Goal: Check status: Check status

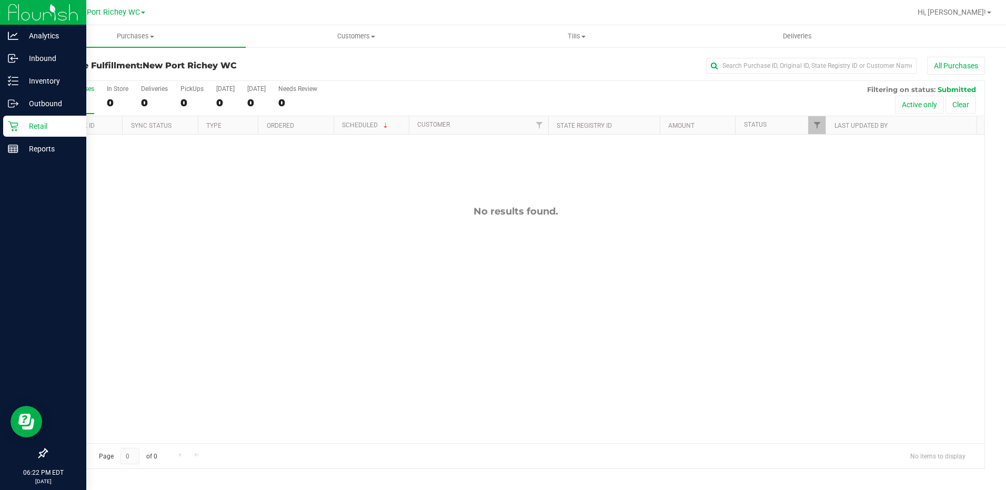
drag, startPoint x: 42, startPoint y: 120, endPoint x: 50, endPoint y: 120, distance: 7.9
click at [42, 120] on p "Retail" at bounding box center [49, 126] width 63 height 13
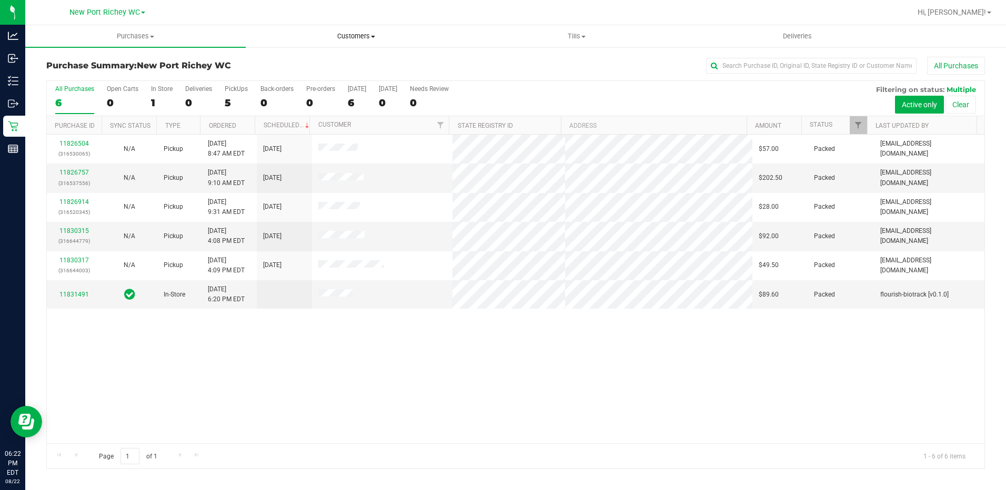
click at [328, 32] on span "Customers" at bounding box center [355, 36] width 219 height 9
click at [290, 56] on ul "All customers Add a new customer All physicians" at bounding box center [356, 76] width 220 height 57
click at [293, 61] on span "All customers" at bounding box center [284, 63] width 76 height 9
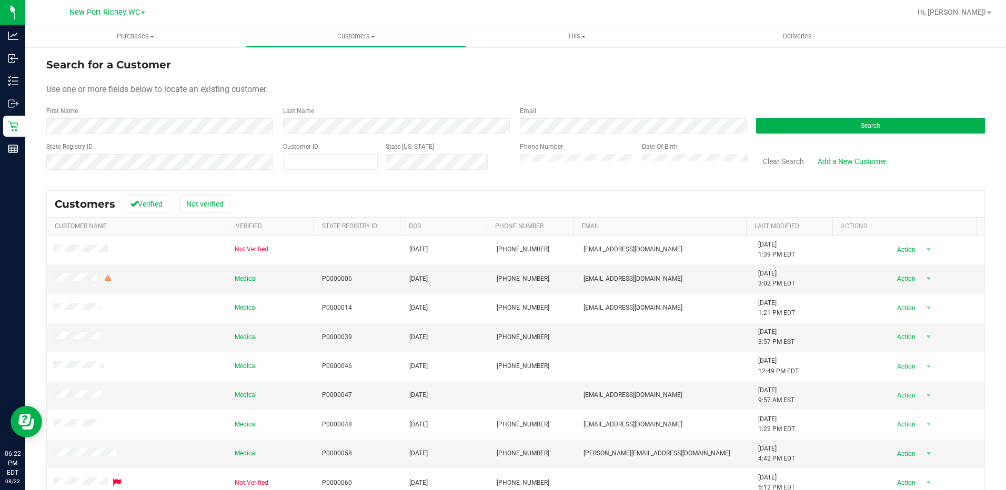
click at [389, 137] on form "Search for a Customer Use one or more fields below to locate an existing custom…" at bounding box center [515, 118] width 939 height 123
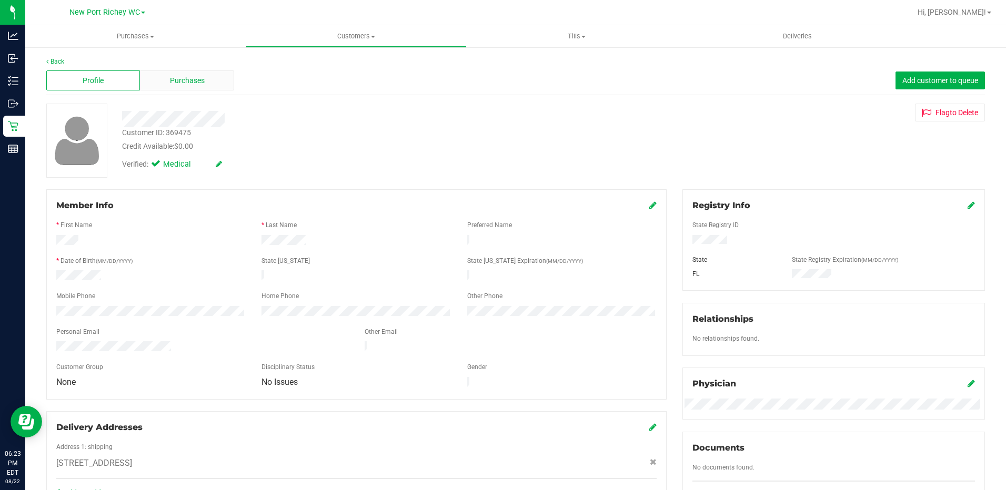
click at [207, 80] on div "Purchases" at bounding box center [187, 81] width 94 height 20
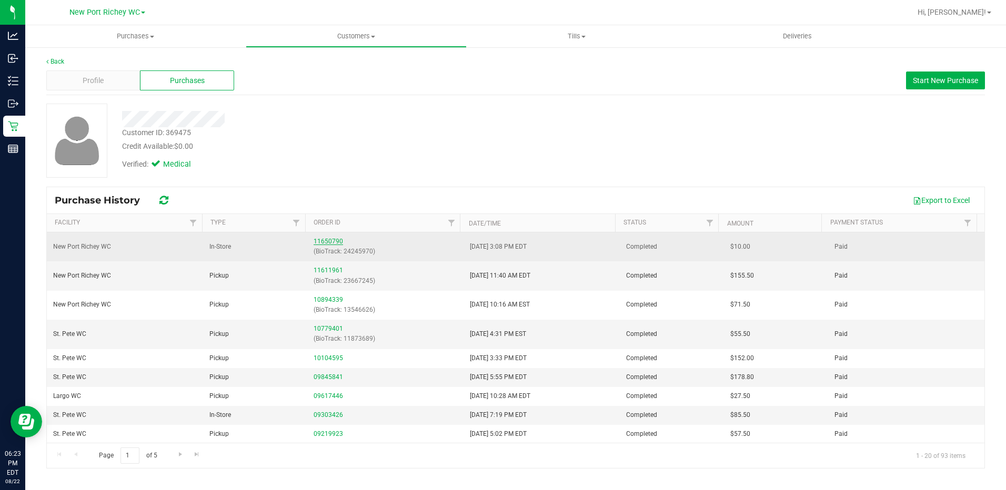
click at [338, 241] on link "11650790" at bounding box center [328, 241] width 29 height 7
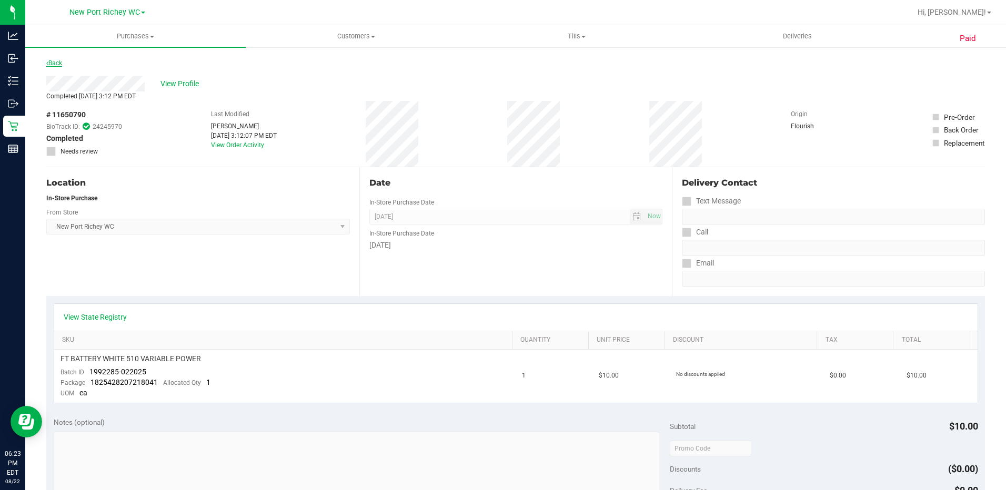
click at [60, 65] on link "Back" at bounding box center [54, 62] width 16 height 7
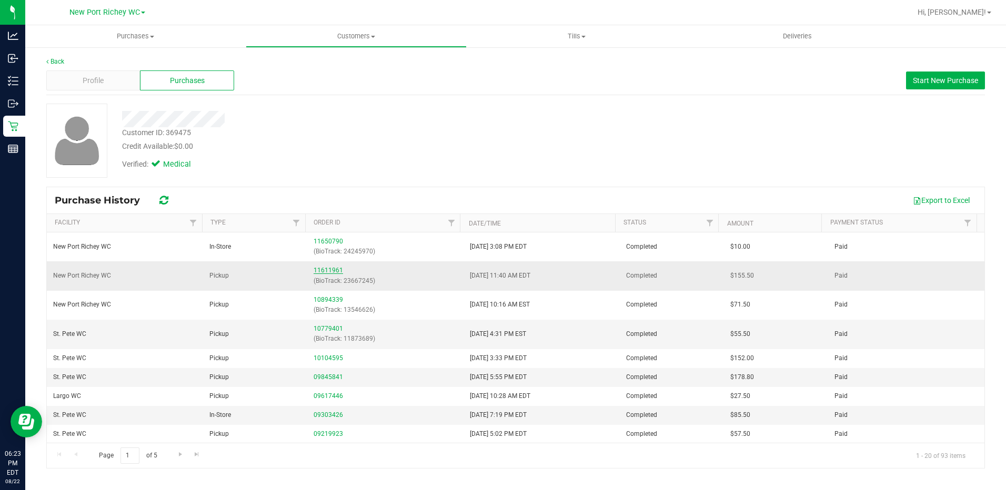
click at [322, 269] on link "11611961" at bounding box center [328, 270] width 29 height 7
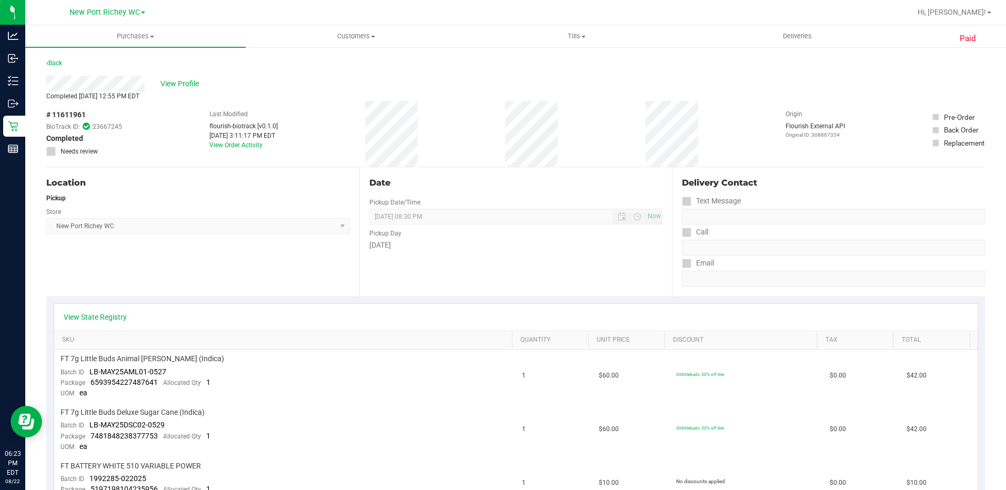
click at [49, 58] on div "Back" at bounding box center [54, 63] width 16 height 13
click at [59, 62] on link "Back" at bounding box center [54, 62] width 16 height 7
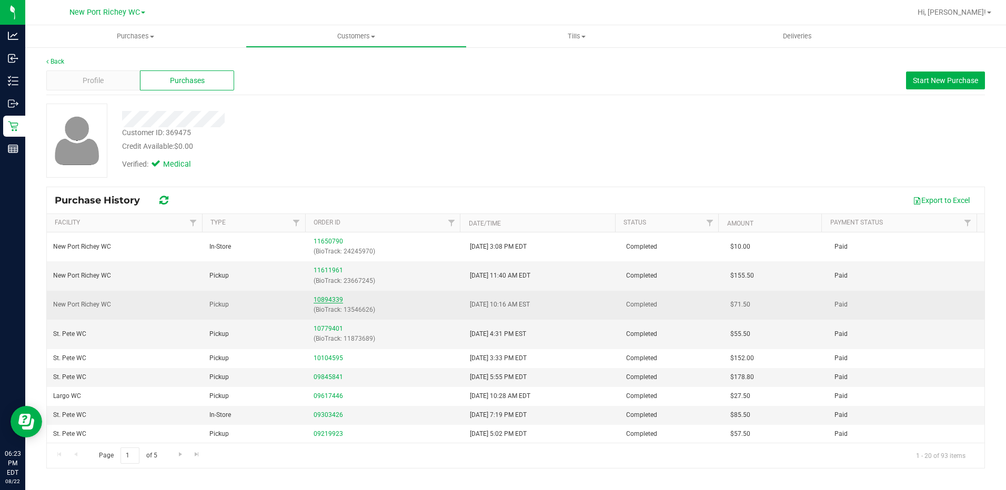
click at [327, 299] on link "10894339" at bounding box center [328, 299] width 29 height 7
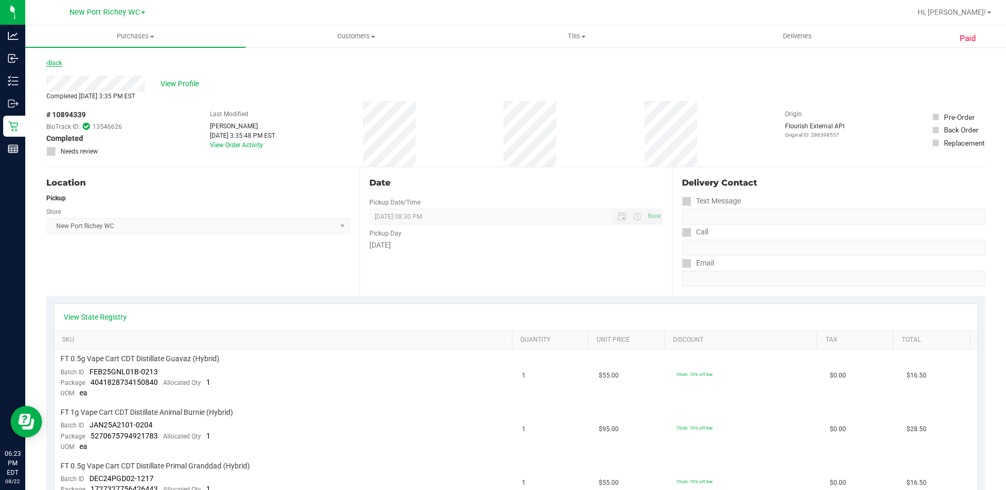
click at [58, 62] on link "Back" at bounding box center [54, 62] width 16 height 7
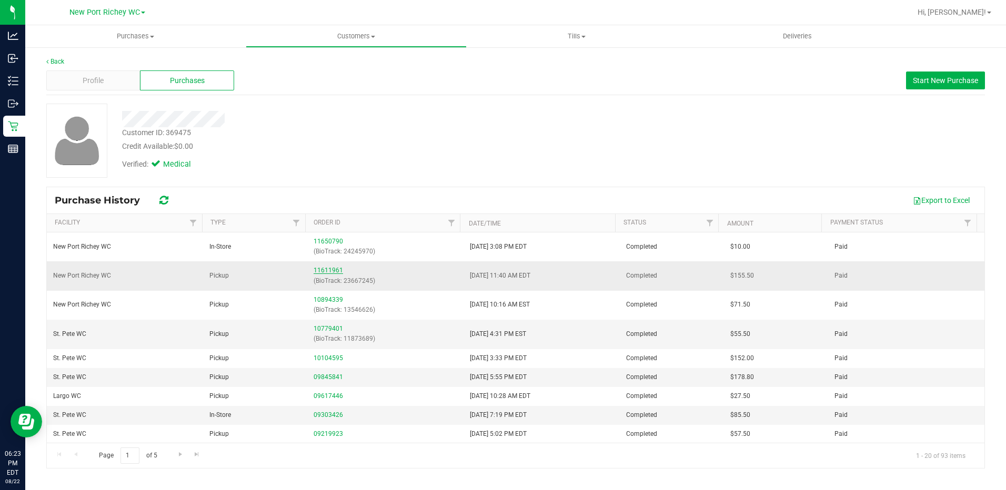
click at [328, 269] on link "11611961" at bounding box center [328, 270] width 29 height 7
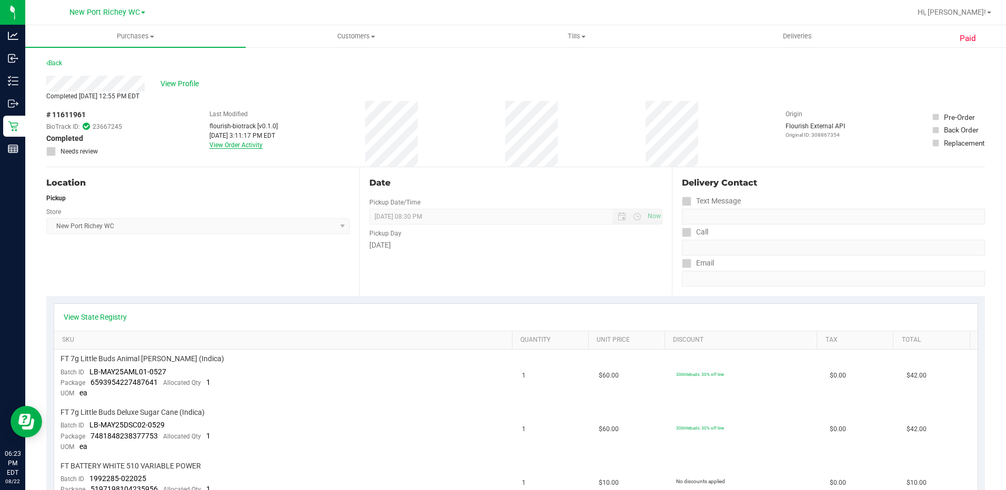
click at [249, 142] on link "View Order Activity" at bounding box center [235, 145] width 53 height 7
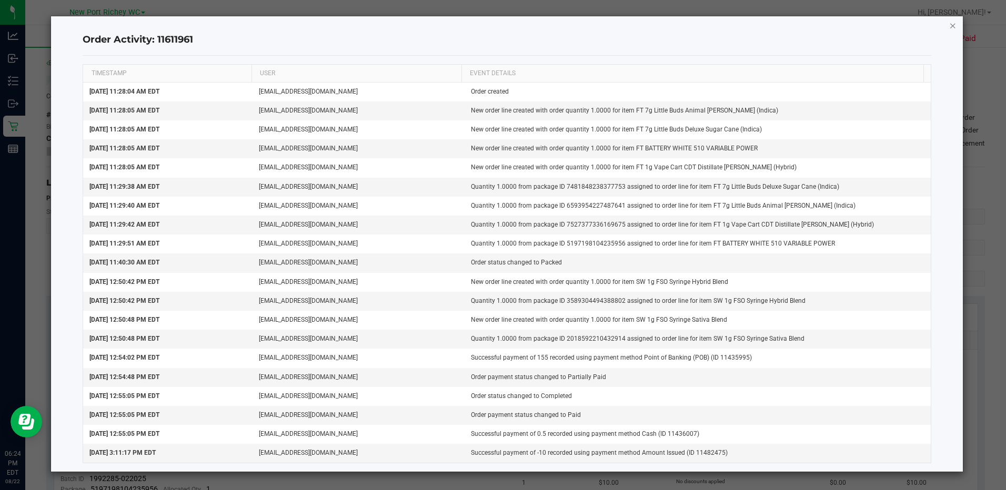
click at [951, 25] on icon "button" at bounding box center [952, 25] width 7 height 13
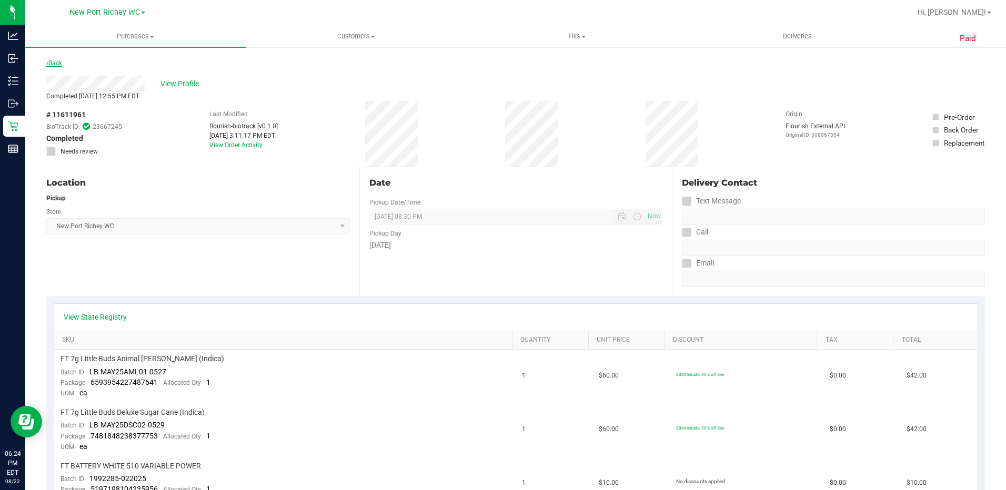
click at [59, 60] on link "Back" at bounding box center [54, 62] width 16 height 7
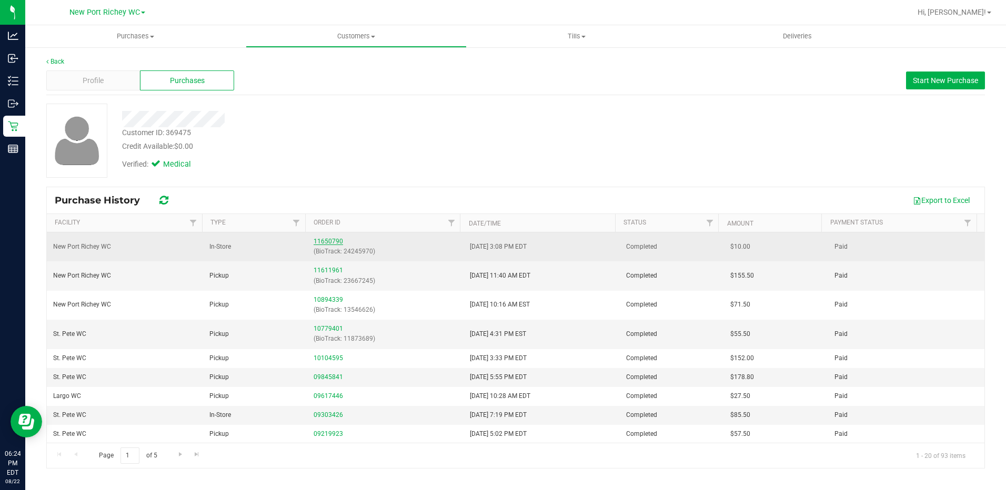
click at [333, 240] on link "11650790" at bounding box center [328, 241] width 29 height 7
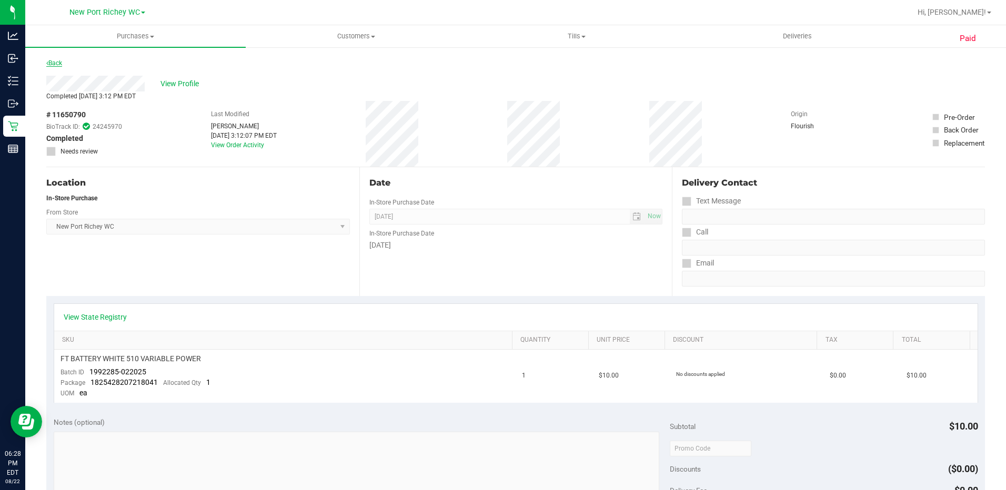
click at [55, 65] on link "Back" at bounding box center [54, 62] width 16 height 7
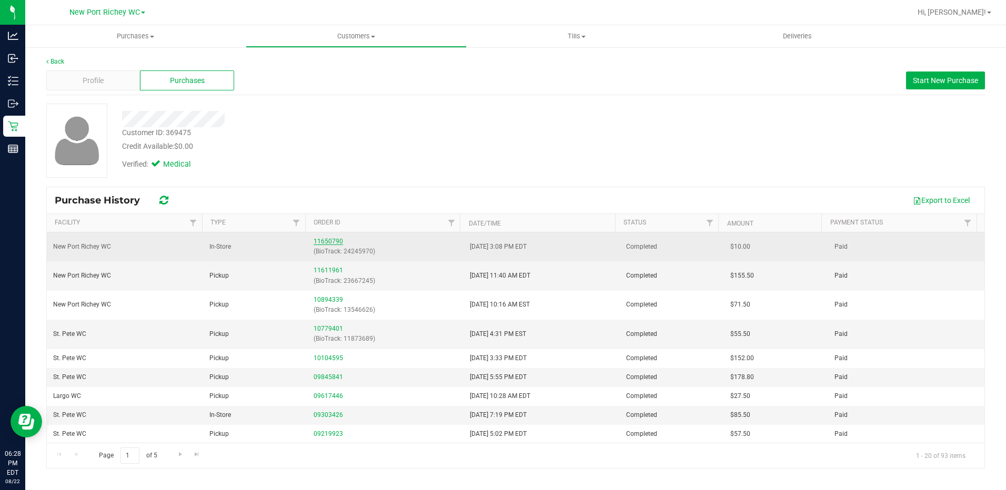
click at [319, 239] on link "11650790" at bounding box center [328, 241] width 29 height 7
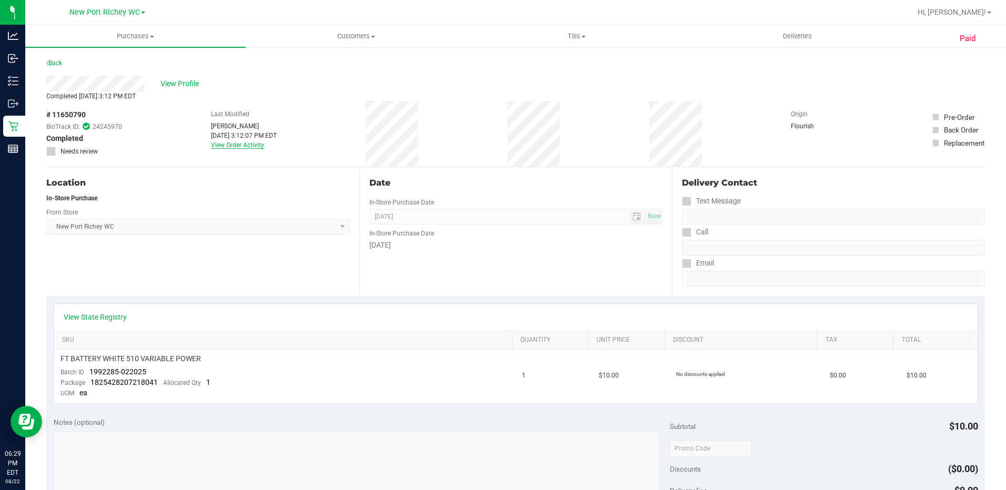
click at [252, 148] on link "View Order Activity" at bounding box center [237, 145] width 53 height 7
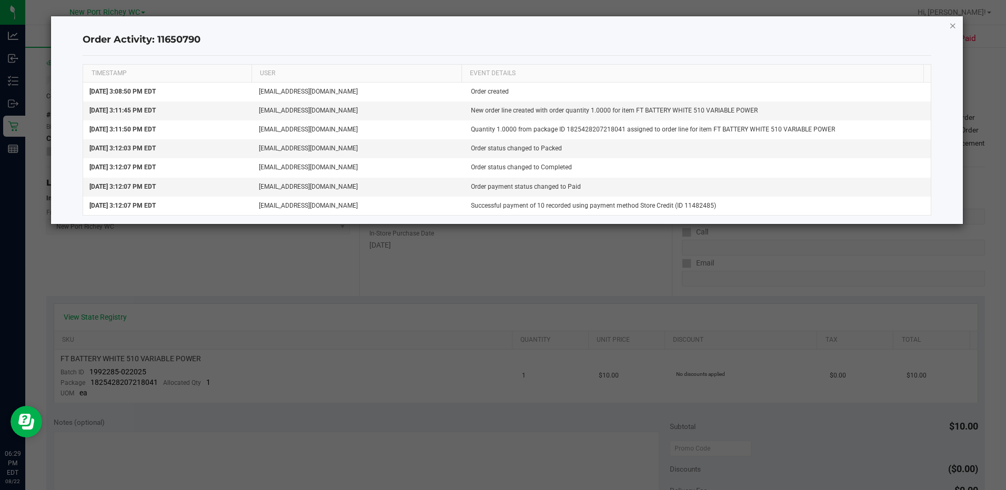
click at [956, 24] on icon "button" at bounding box center [952, 25] width 7 height 13
